Goal: Information Seeking & Learning: Check status

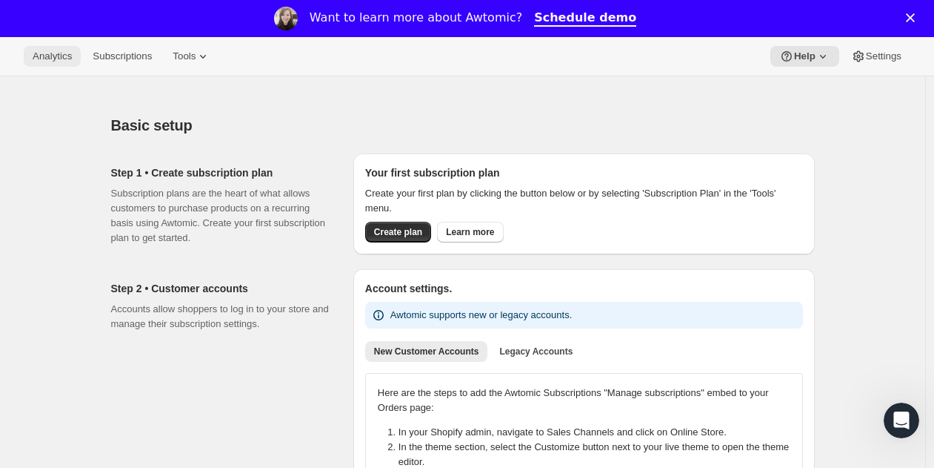
click at [54, 62] on button "Analytics" at bounding box center [52, 56] width 57 height 21
